Goal: Information Seeking & Learning: Learn about a topic

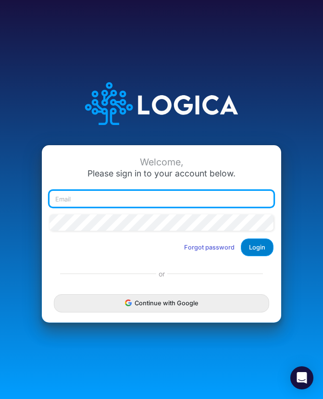
type input "[EMAIL_ADDRESS][DOMAIN_NAME]"
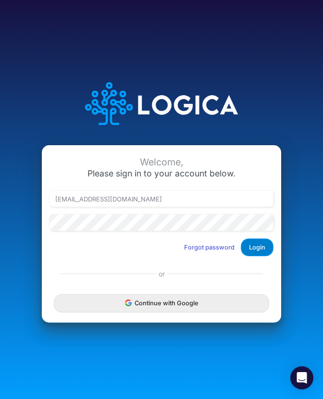
click at [256, 253] on button "Login" at bounding box center [257, 248] width 33 height 18
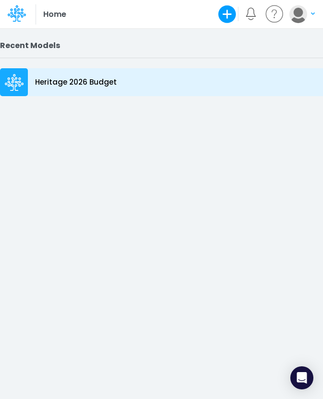
click at [51, 80] on p "Heritage 2026 Budget" at bounding box center [76, 82] width 82 height 11
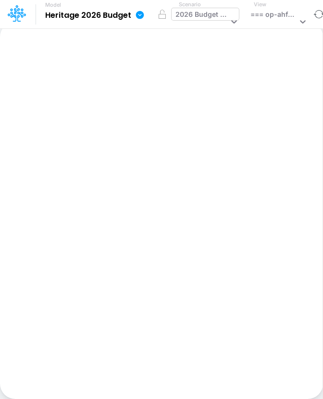
click at [233, 17] on icon at bounding box center [234, 22] width 10 height 10
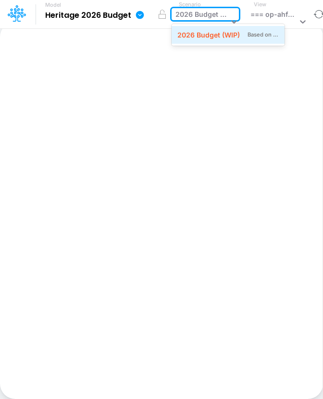
click at [215, 37] on div "2026 Budget (WIP)" at bounding box center [208, 35] width 63 height 10
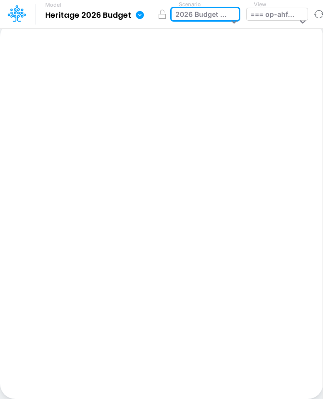
click at [280, 12] on div "=== op-ahfv ===" at bounding box center [274, 15] width 47 height 13
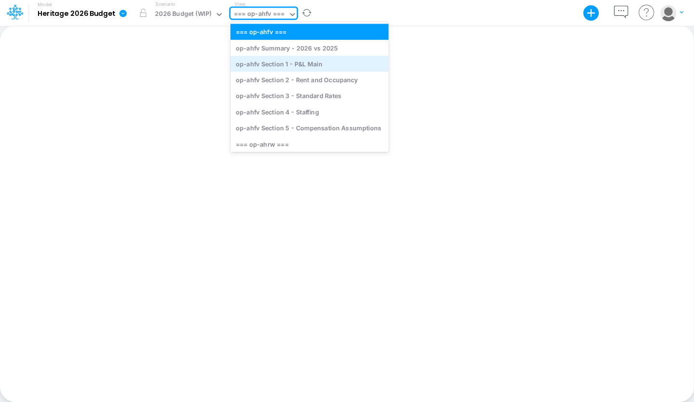
click at [309, 60] on div "op-ahfv Section 1 - P&L Main" at bounding box center [309, 64] width 158 height 16
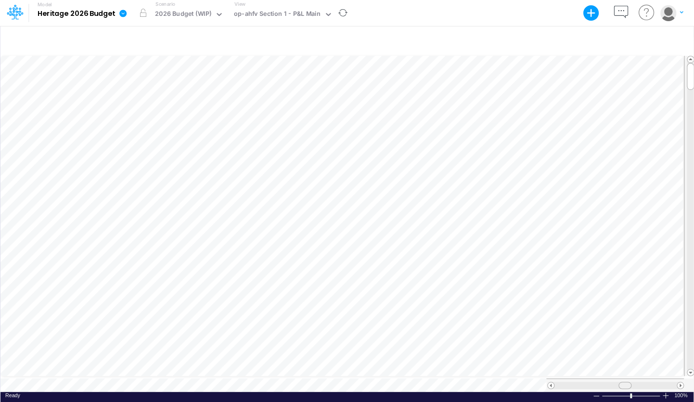
scroll to position [4, 0]
click at [323, 383] on span at bounding box center [624, 385] width 6 height 6
drag, startPoint x: 622, startPoint y: 383, endPoint x: 612, endPoint y: 379, distance: 11.0
click at [323, 382] on span at bounding box center [614, 385] width 6 height 6
drag, startPoint x: 626, startPoint y: 381, endPoint x: 618, endPoint y: 377, distance: 9.5
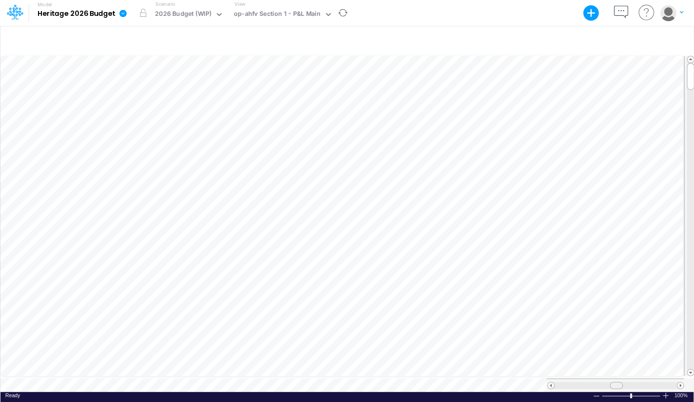
click at [323, 382] on span at bounding box center [615, 385] width 6 height 6
drag, startPoint x: 620, startPoint y: 380, endPoint x: 627, endPoint y: 377, distance: 7.3
click at [323, 382] on div at bounding box center [615, 385] width 122 height 7
drag, startPoint x: 632, startPoint y: 382, endPoint x: 636, endPoint y: 379, distance: 6.2
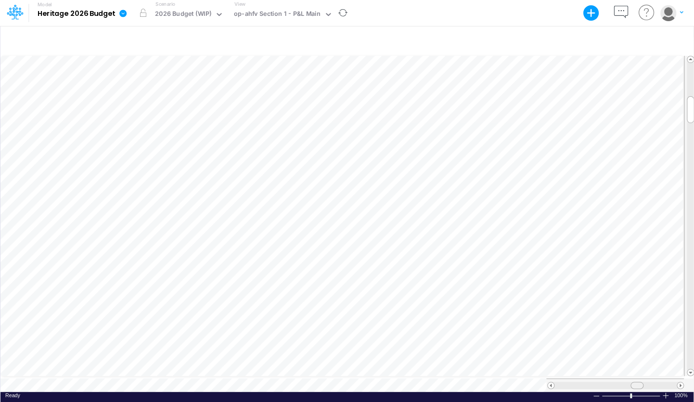
click at [323, 382] on span at bounding box center [636, 385] width 6 height 6
click at [322, 13] on input "text" at bounding box center [322, 14] width 1 height 9
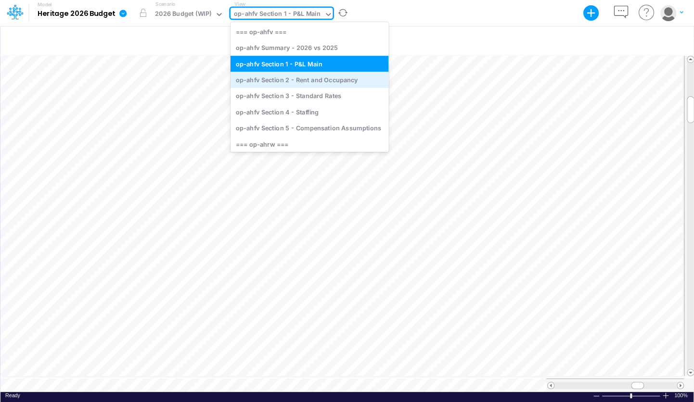
click at [316, 81] on div "op-ahfv Section 2 - Rent and Occupancy" at bounding box center [309, 80] width 158 height 16
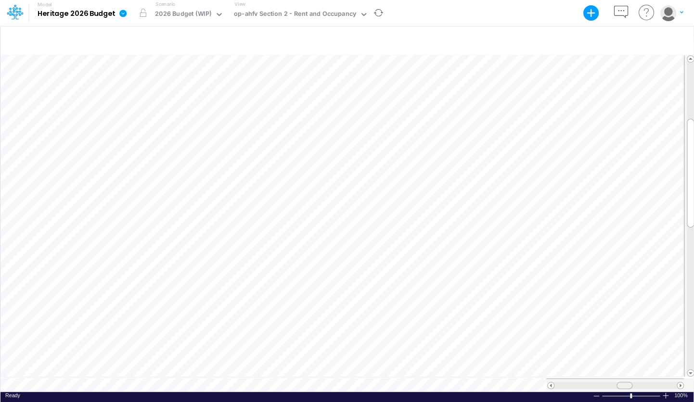
scroll to position [4, 0]
drag, startPoint x: 622, startPoint y: 382, endPoint x: 642, endPoint y: 378, distance: 20.3
click at [323, 382] on span at bounding box center [644, 385] width 6 height 6
click at [323, 13] on icon at bounding box center [363, 14] width 9 height 9
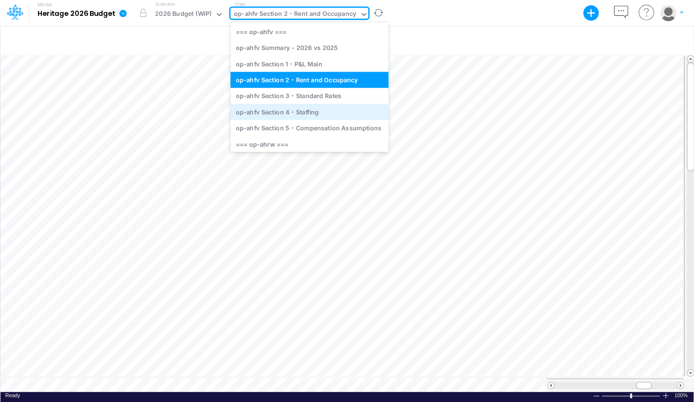
click at [323, 111] on div "op-ahfv Section 4 - Staffing" at bounding box center [309, 112] width 158 height 16
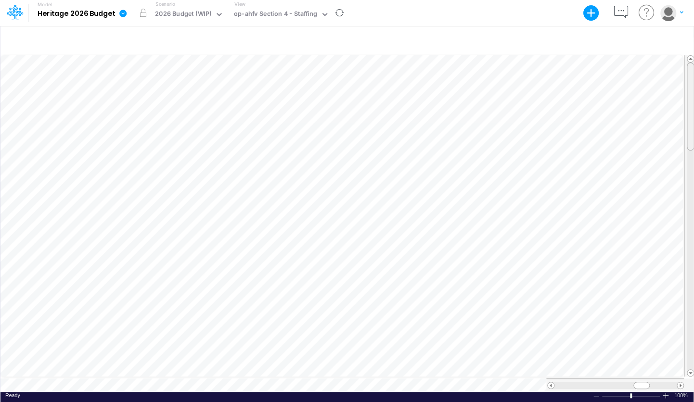
scroll to position [4, 0]
click at [323, 137] on tr at bounding box center [347, 216] width 694 height 325
click at [323, 382] on span at bounding box center [641, 385] width 6 height 6
drag, startPoint x: 643, startPoint y: 381, endPoint x: 629, endPoint y: 378, distance: 14.5
click at [323, 382] on span at bounding box center [627, 385] width 6 height 6
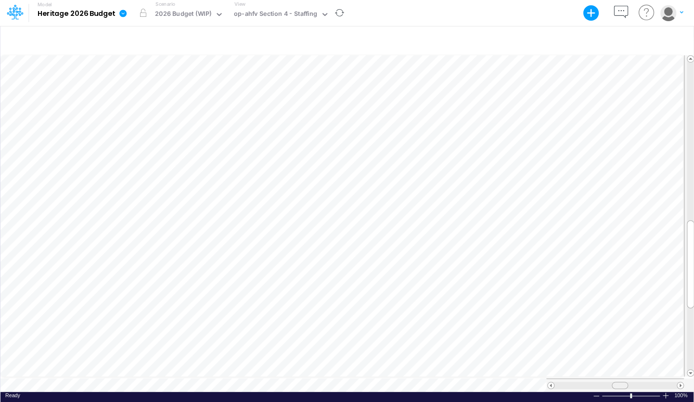
click at [323, 372] on table at bounding box center [347, 223] width 694 height 338
drag, startPoint x: 640, startPoint y: 383, endPoint x: 607, endPoint y: 379, distance: 33.0
click at [323, 379] on table at bounding box center [347, 223] width 694 height 338
drag, startPoint x: 639, startPoint y: 382, endPoint x: 625, endPoint y: 381, distance: 14.0
click at [323, 382] on span at bounding box center [630, 385] width 6 height 6
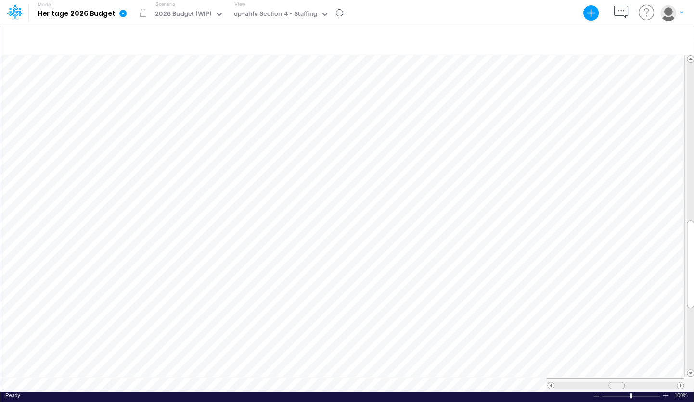
drag, startPoint x: 639, startPoint y: 380, endPoint x: 614, endPoint y: 380, distance: 25.0
click at [323, 382] on span at bounding box center [616, 385] width 6 height 6
click at [323, 382] on div at bounding box center [645, 385] width 16 height 7
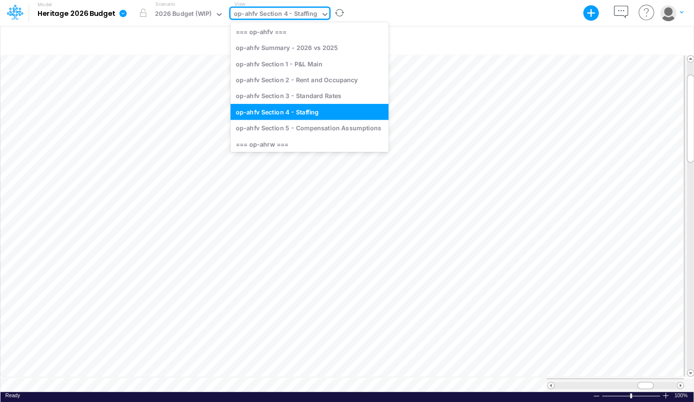
click at [320, 13] on icon at bounding box center [324, 14] width 9 height 9
click at [323, 128] on div "op-ahfv Section 5 - Compensation Assumptions" at bounding box center [309, 128] width 158 height 16
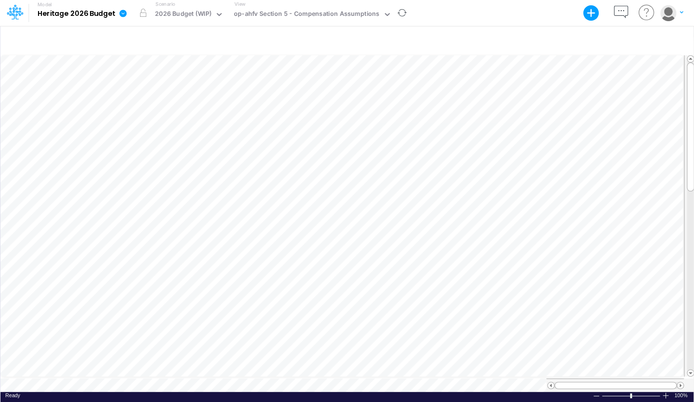
scroll to position [4, 1]
click at [323, 13] on icon at bounding box center [387, 14] width 9 height 9
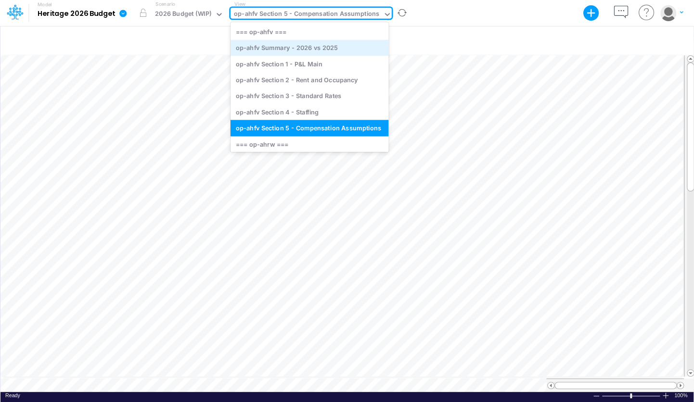
click at [319, 47] on div "op-ahfv Summary - 2026 vs 2025" at bounding box center [309, 48] width 158 height 16
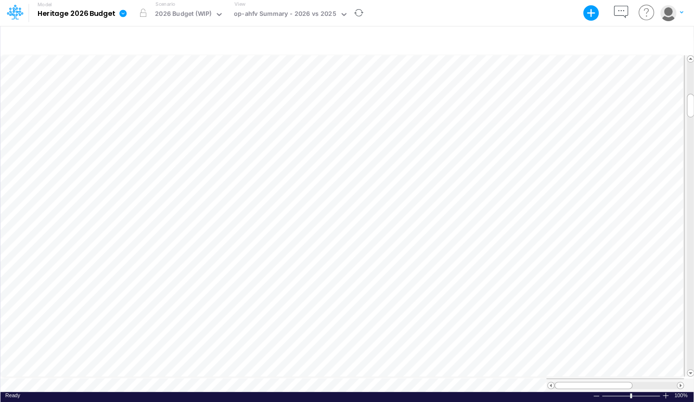
scroll to position [4, 1]
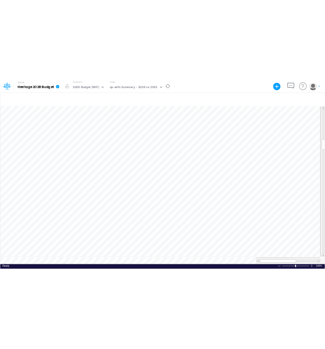
scroll to position [4, 1]
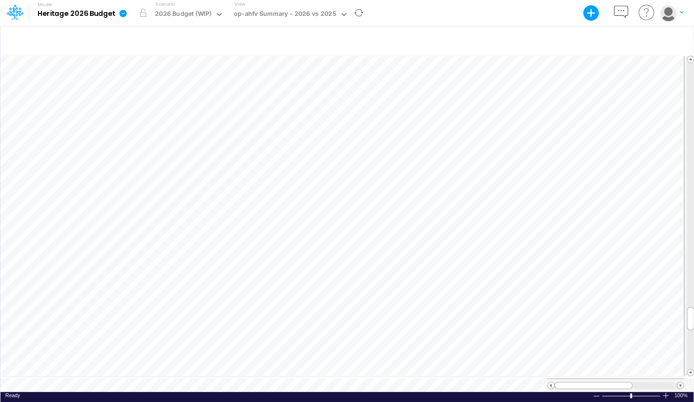
scroll to position [4, 1]
drag, startPoint x: 690, startPoint y: 137, endPoint x: 695, endPoint y: 90, distance: 46.4
click at [323, 90] on html "Model Heritage 2026 Budget Export Excel Scenario 2026 Budget (WIP) View op-ahfv…" at bounding box center [347, 201] width 694 height 402
drag, startPoint x: 688, startPoint y: 92, endPoint x: 683, endPoint y: 53, distance: 38.9
click at [323, 54] on tr at bounding box center [347, 216] width 694 height 325
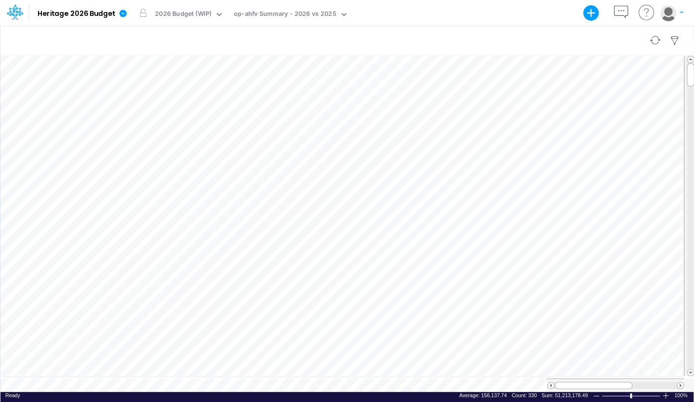
scroll to position [4, 1]
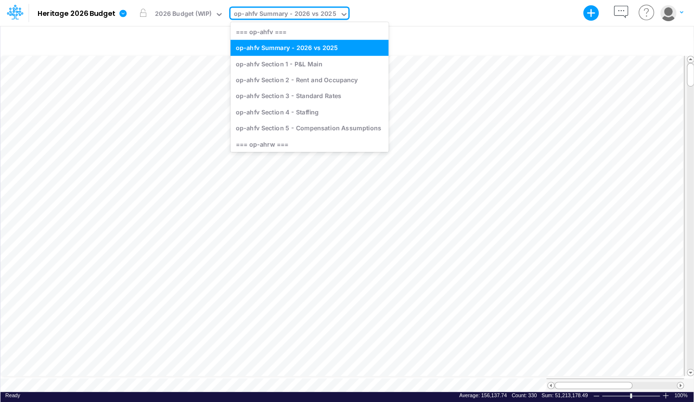
click at [318, 12] on div "op-ahfv Summary - 2026 vs 2025" at bounding box center [285, 14] width 102 height 11
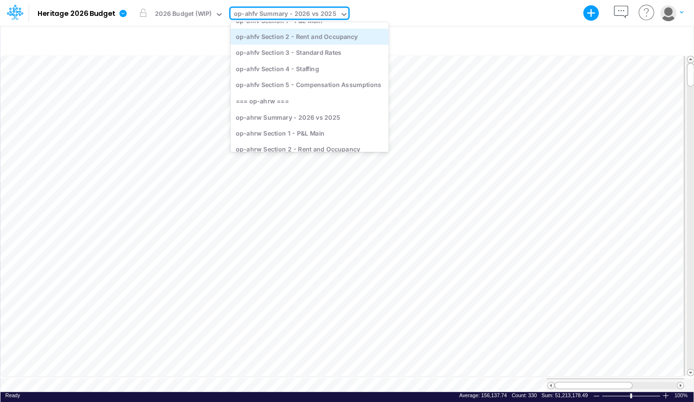
scroll to position [96, 0]
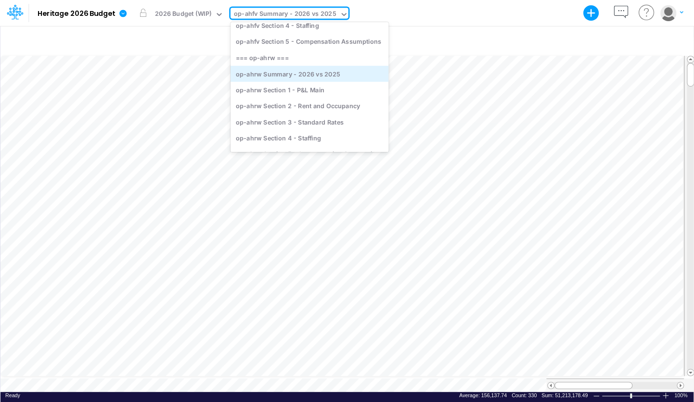
click at [307, 76] on div "op-ahrw Summary - 2026 vs 2025" at bounding box center [309, 73] width 158 height 16
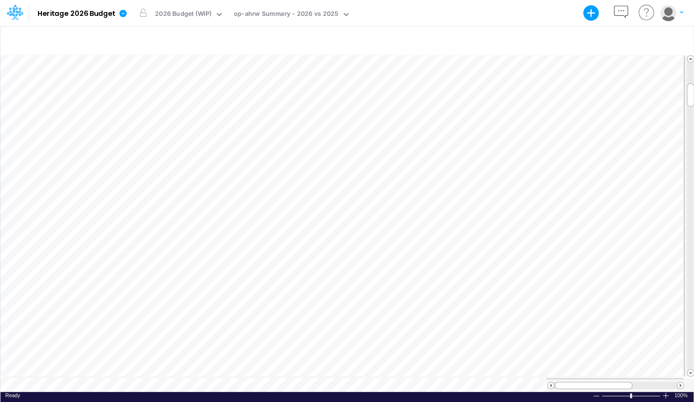
scroll to position [4, 1]
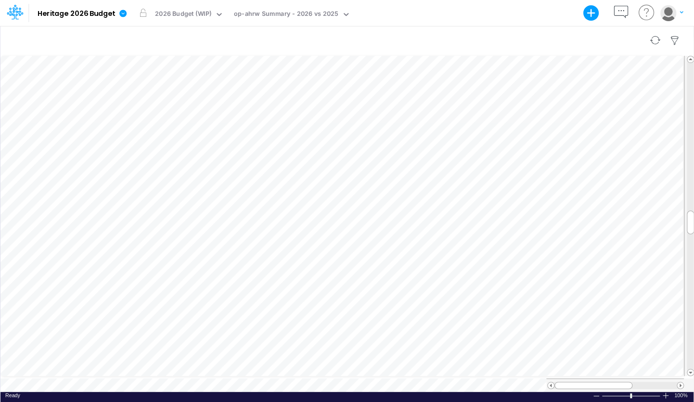
scroll to position [4, 1]
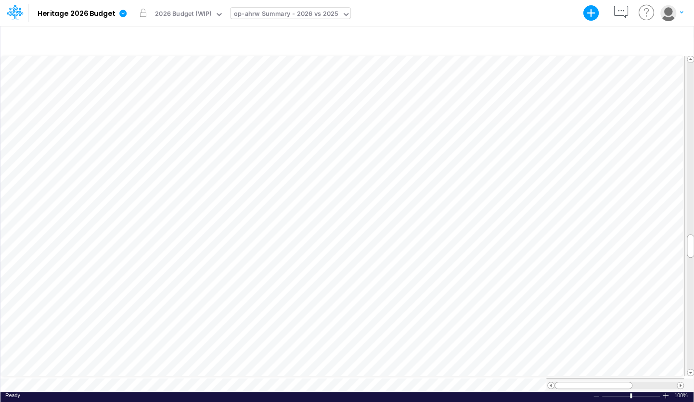
click at [323, 13] on icon at bounding box center [345, 14] width 5 height 3
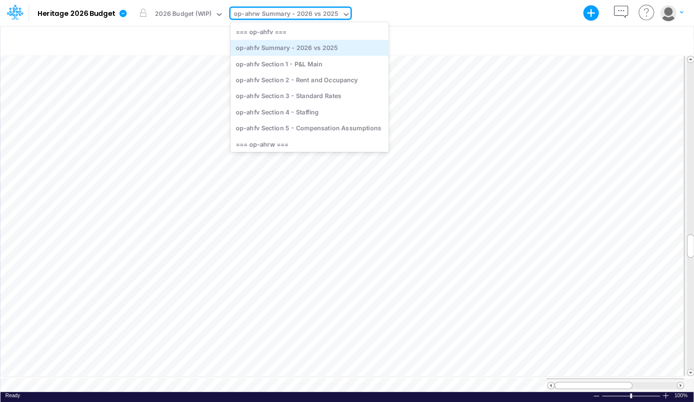
click at [298, 48] on div "op-ahfv Summary - 2026 vs 2025" at bounding box center [309, 48] width 158 height 16
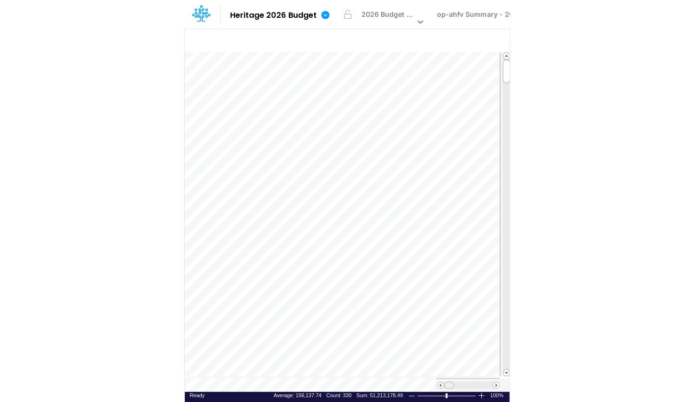
scroll to position [4, 1]
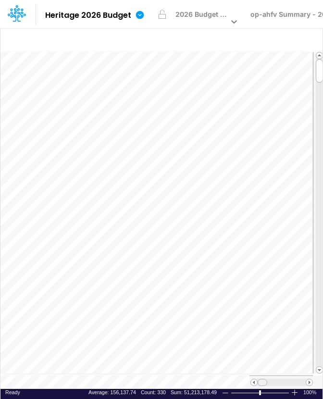
drag, startPoint x: 265, startPoint y: 378, endPoint x: 260, endPoint y: 376, distance: 5.4
click at [260, 380] on span at bounding box center [262, 383] width 6 height 6
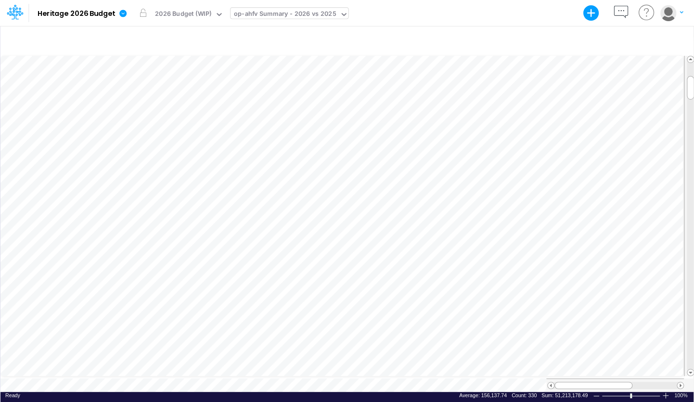
click at [293, 17] on div "op-ahfv Summary - 2026 vs 2025" at bounding box center [285, 14] width 102 height 11
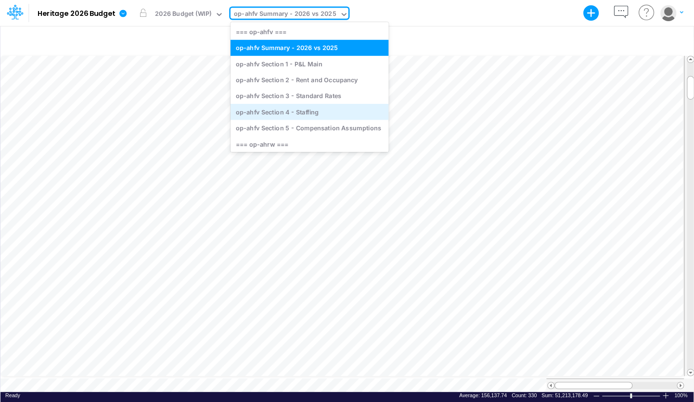
click at [287, 117] on div "op-ahfv Section 4 - Staffing" at bounding box center [309, 112] width 158 height 16
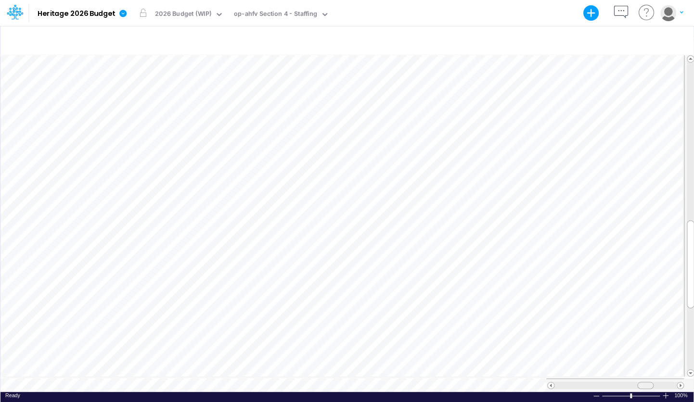
scroll to position [4, 0]
click at [323, 383] on div at bounding box center [649, 385] width 16 height 7
click at [294, 17] on div "op-ahfv Section 4 - Staffing" at bounding box center [275, 14] width 83 height 11
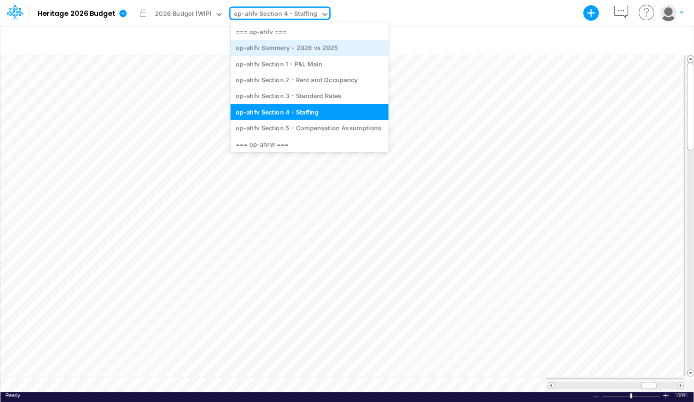
click at [301, 49] on div "op-ahfv Summary - 2026 vs 2025" at bounding box center [309, 48] width 158 height 16
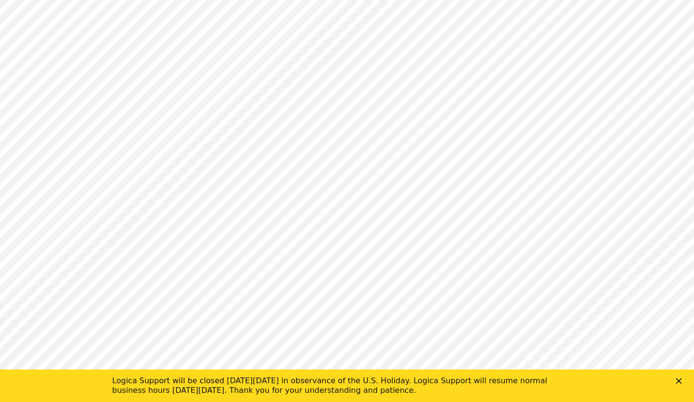
click at [680, 382] on icon "Close" at bounding box center [678, 381] width 6 height 6
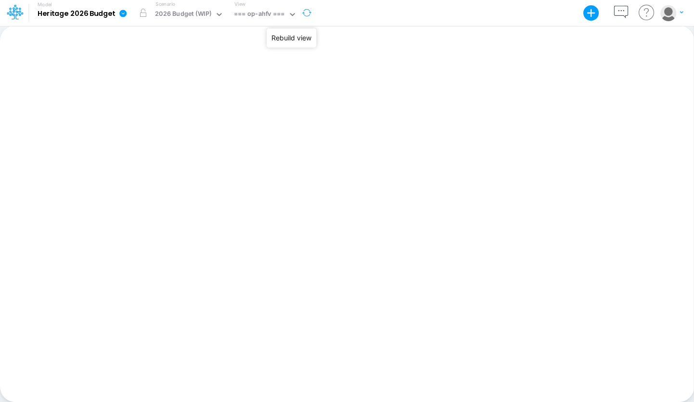
drag, startPoint x: 306, startPoint y: 15, endPoint x: 316, endPoint y: 19, distance: 10.5
click at [306, 15] on button "button" at bounding box center [307, 12] width 20 height 25
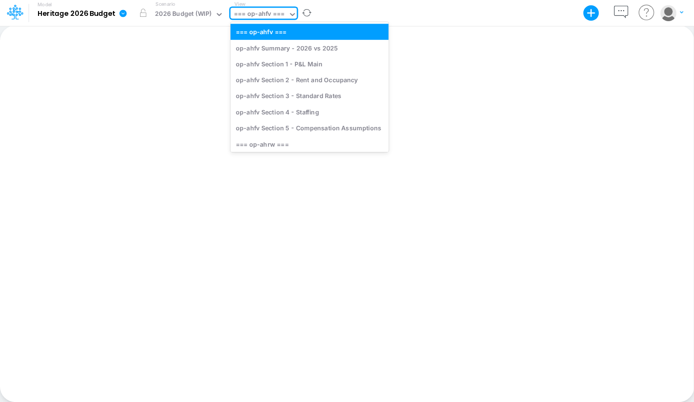
click at [293, 13] on icon at bounding box center [292, 14] width 9 height 9
click at [292, 49] on div "op-ahfv Summary - 2026 vs 2025" at bounding box center [309, 48] width 158 height 16
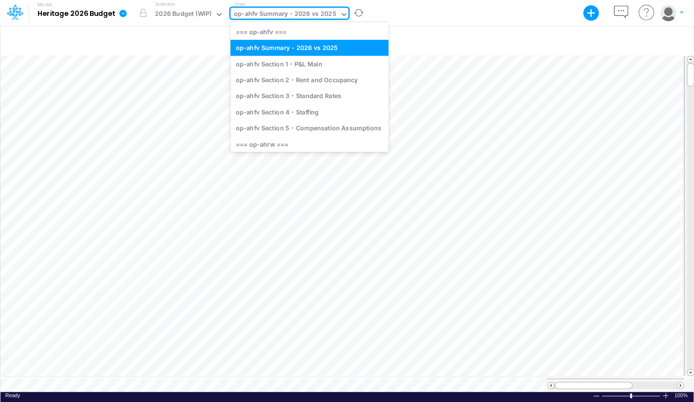
click at [326, 12] on div "op-ahfv Summary - 2026 vs 2025" at bounding box center [285, 14] width 102 height 11
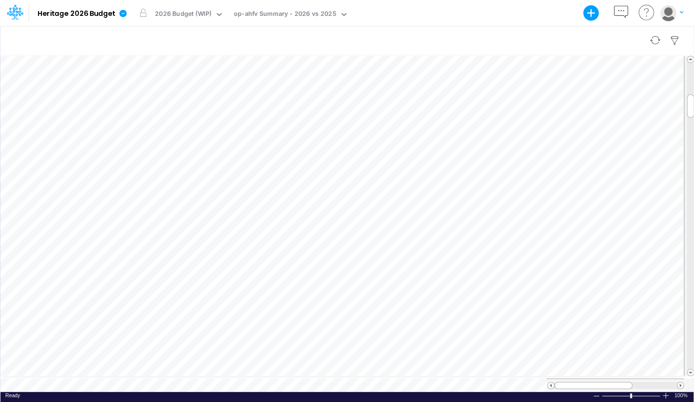
scroll to position [4, 1]
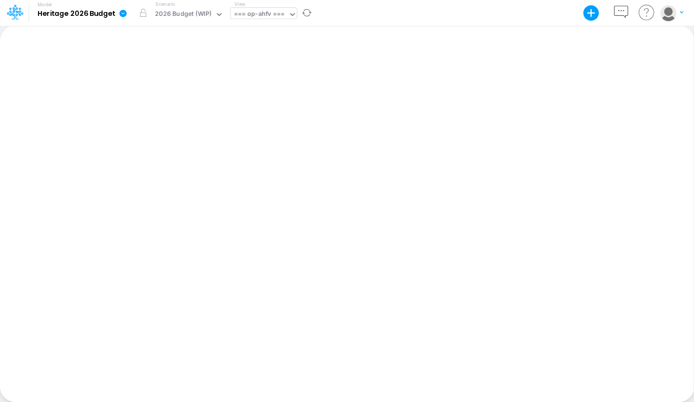
click at [288, 15] on icon at bounding box center [292, 14] width 9 height 9
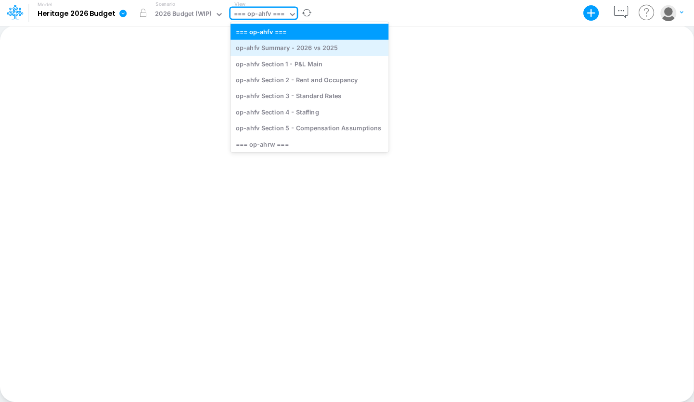
click at [297, 48] on div "op-ahfv Summary - 2026 vs 2025" at bounding box center [309, 48] width 158 height 16
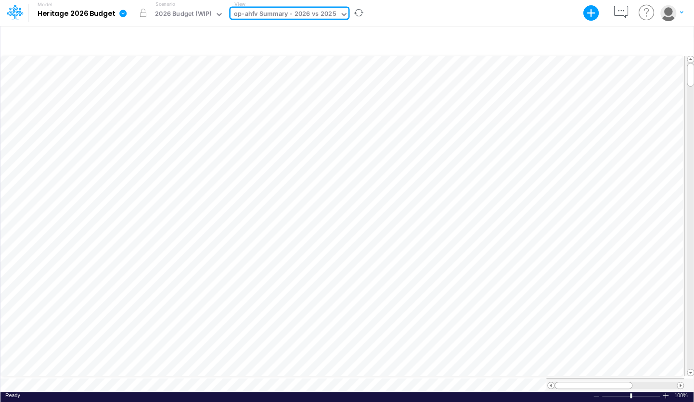
click at [340, 14] on icon at bounding box center [344, 14] width 9 height 9
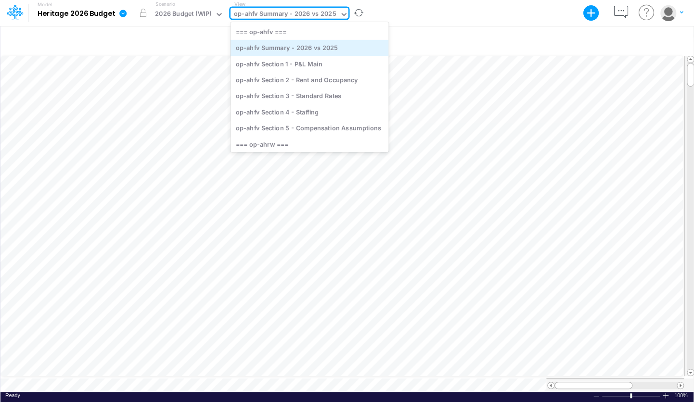
click at [308, 47] on div "op-ahfv Summary - 2026 vs 2025" at bounding box center [309, 48] width 158 height 16
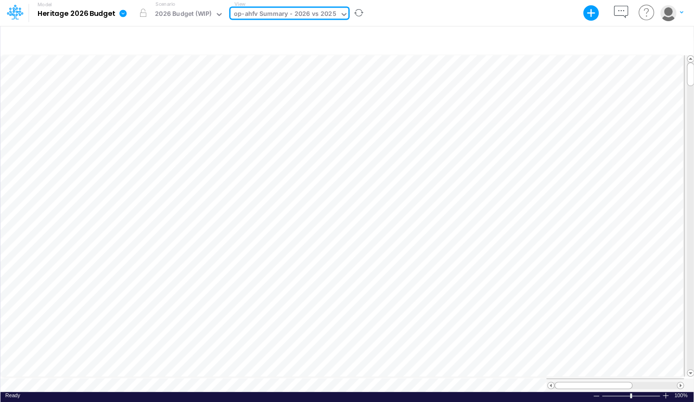
click at [336, 15] on div "op-ahfv Summary - 2026 vs 2025" at bounding box center [284, 15] width 109 height 14
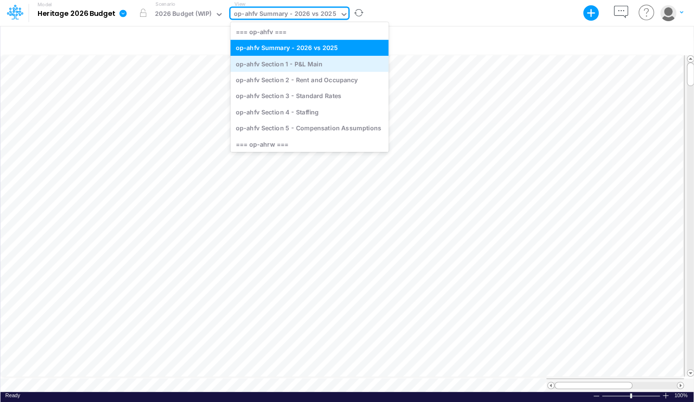
click at [322, 62] on div "op-ahfv Section 1 - P&L Main" at bounding box center [309, 64] width 158 height 16
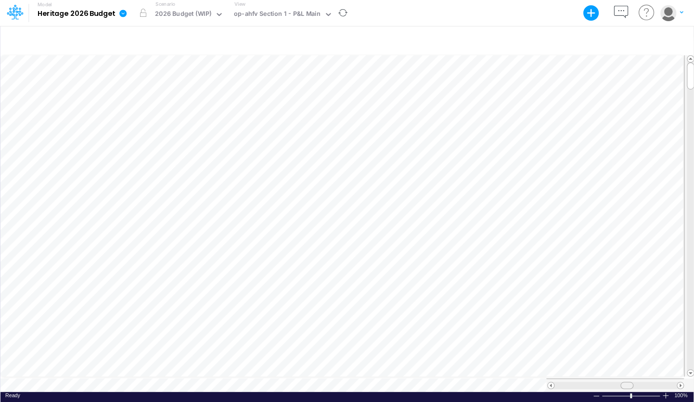
scroll to position [4, 0]
drag, startPoint x: 621, startPoint y: 383, endPoint x: 658, endPoint y: 394, distance: 38.3
click at [658, 392] on div "Paste Cut Copy AutoFill Ready 100% Sum: null Max: null Min: null Numerical Coun…" at bounding box center [346, 223] width 693 height 338
drag, startPoint x: 663, startPoint y: 381, endPoint x: 636, endPoint y: 381, distance: 27.4
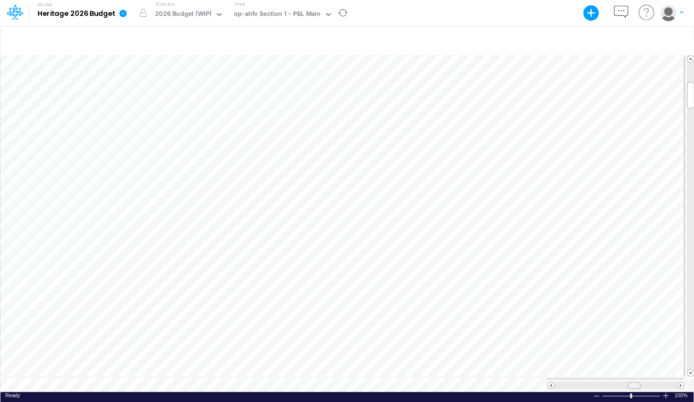
click at [636, 382] on div at bounding box center [633, 385] width 13 height 7
click at [638, 382] on div at bounding box center [634, 385] width 13 height 7
drag, startPoint x: 635, startPoint y: 381, endPoint x: 630, endPoint y: 378, distance: 6.5
click at [630, 382] on span at bounding box center [627, 385] width 6 height 6
click at [292, 15] on div "op-ahfv Section 1 - P&L Main" at bounding box center [277, 14] width 87 height 11
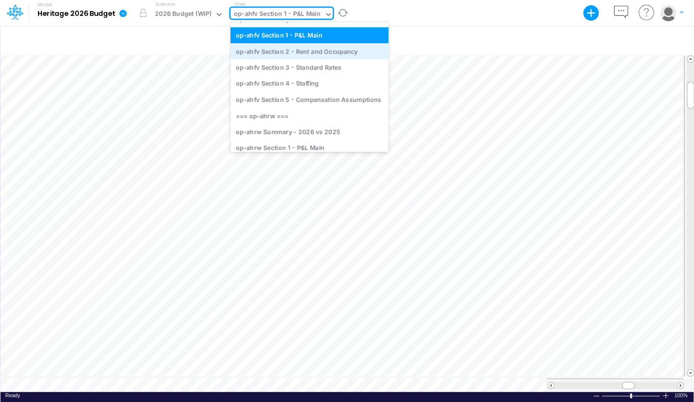
scroll to position [48, 0]
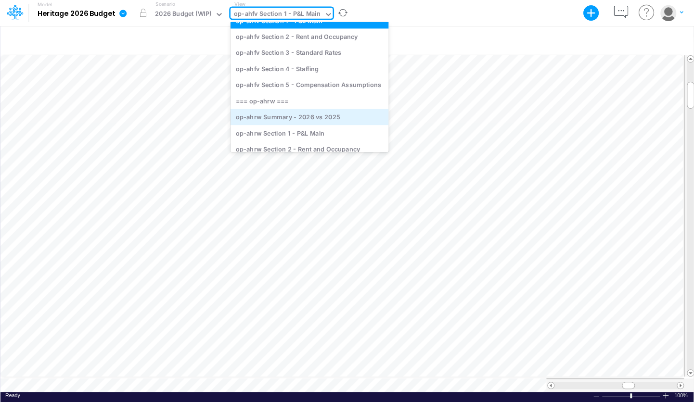
click at [318, 117] on div "op-ahrw Summary - 2026 vs 2025" at bounding box center [309, 117] width 158 height 16
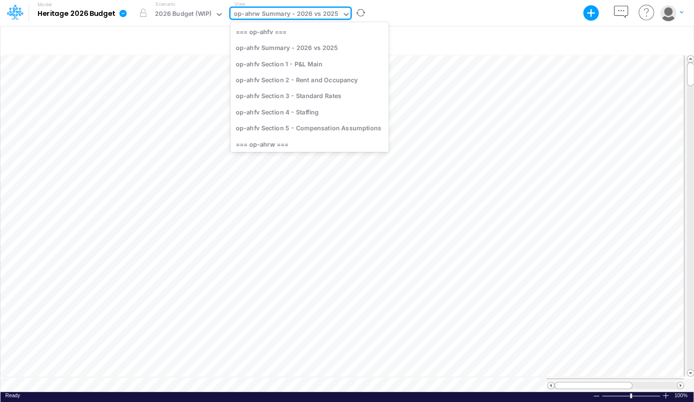
click at [342, 15] on icon at bounding box center [346, 14] width 9 height 9
